Goal: Find specific page/section: Find specific page/section

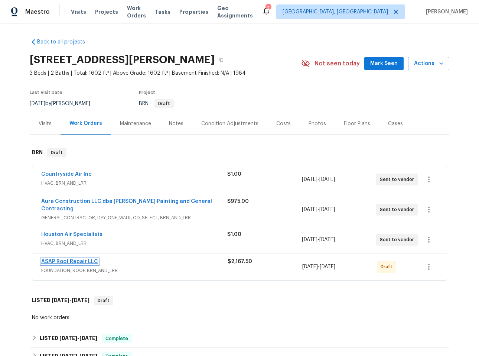
click at [83, 259] on link "ASAP Roof Repair LLC" at bounding box center [69, 261] width 57 height 5
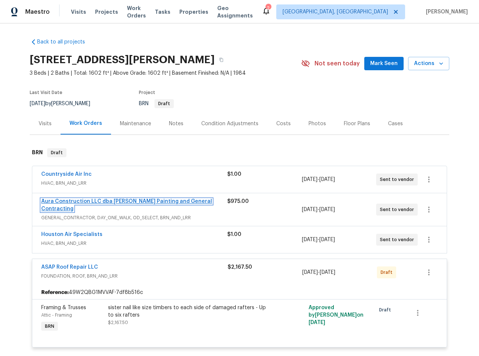
click at [194, 200] on link "Aura Construction LLC dba Logan's Painting and General Contracting" at bounding box center [126, 205] width 171 height 13
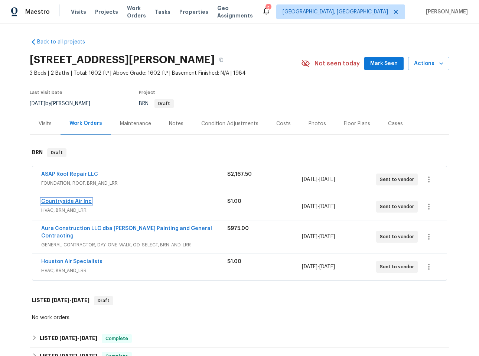
click at [75, 200] on link "Countryside Air Inc" at bounding box center [66, 201] width 51 height 5
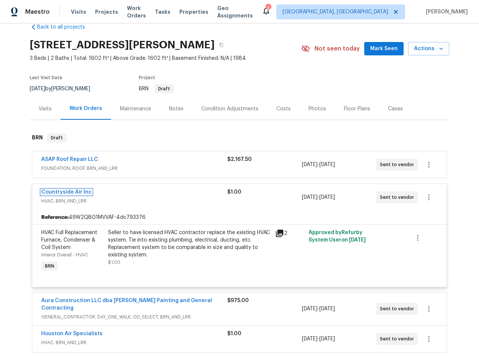
scroll to position [15, 0]
click at [32, 205] on div "Countryside Air Inc HVAC, BRN_AND_LRR $1.00 [DATE] - [DATE] Sent to vendor" at bounding box center [239, 197] width 415 height 27
click at [25, 201] on div "Back to all projects [STREET_ADDRESS][PERSON_NAME] 3 Beds | 2 Baths | Total: 16…" at bounding box center [239, 189] width 479 height 332
click at [142, 194] on div "Countryside Air Inc" at bounding box center [134, 192] width 186 height 9
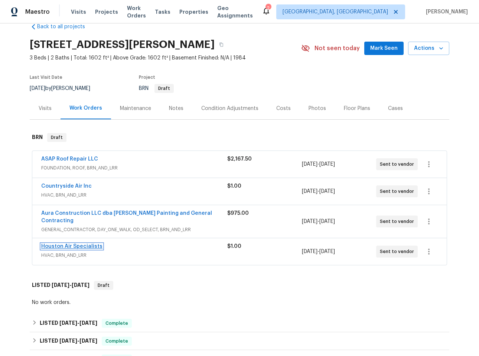
click at [67, 244] on link "Houston Air Specialists" at bounding box center [71, 246] width 61 height 5
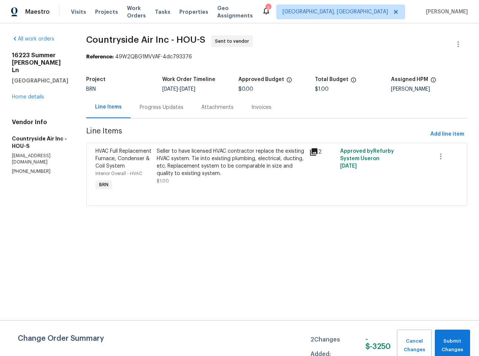
click at [163, 109] on div "Progress Updates" at bounding box center [162, 107] width 44 height 7
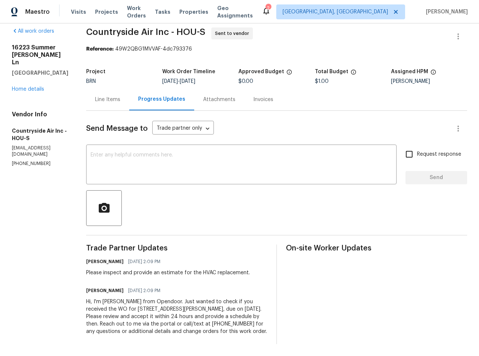
scroll to position [21, 0]
click at [105, 96] on div "Line Items" at bounding box center [107, 99] width 25 height 7
